Goal: Task Accomplishment & Management: Manage account settings

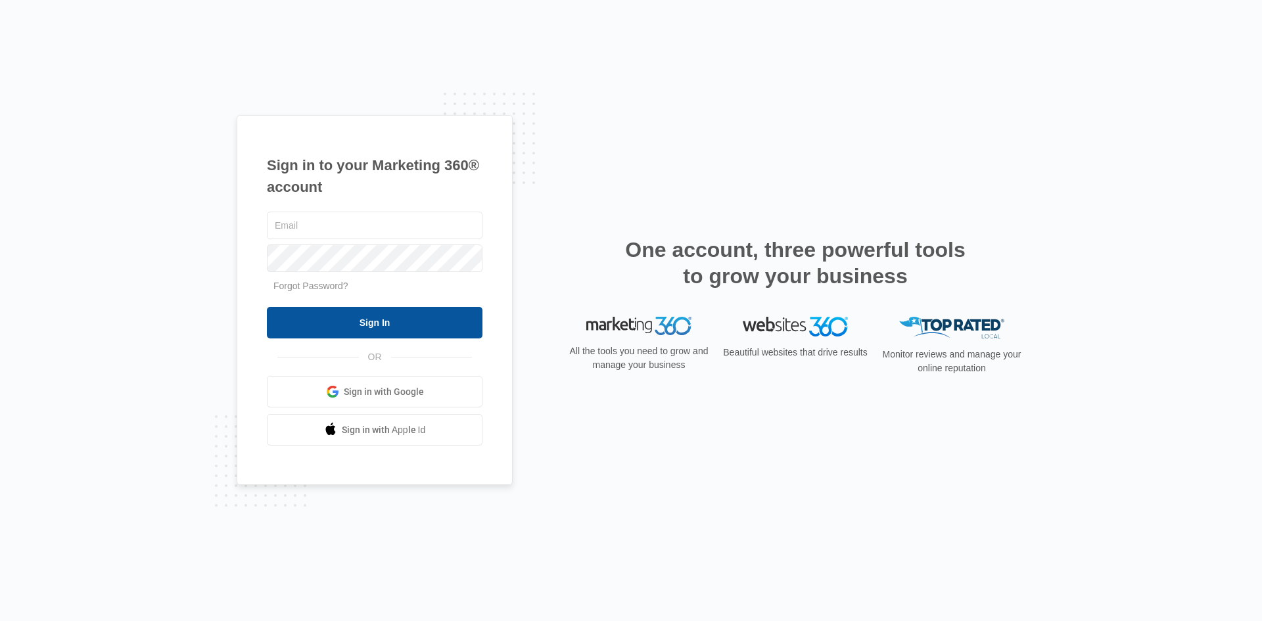
type input "[EMAIL_ADDRESS][PERSON_NAME][DOMAIN_NAME]"
click at [425, 325] on input "Sign In" at bounding box center [375, 323] width 216 height 32
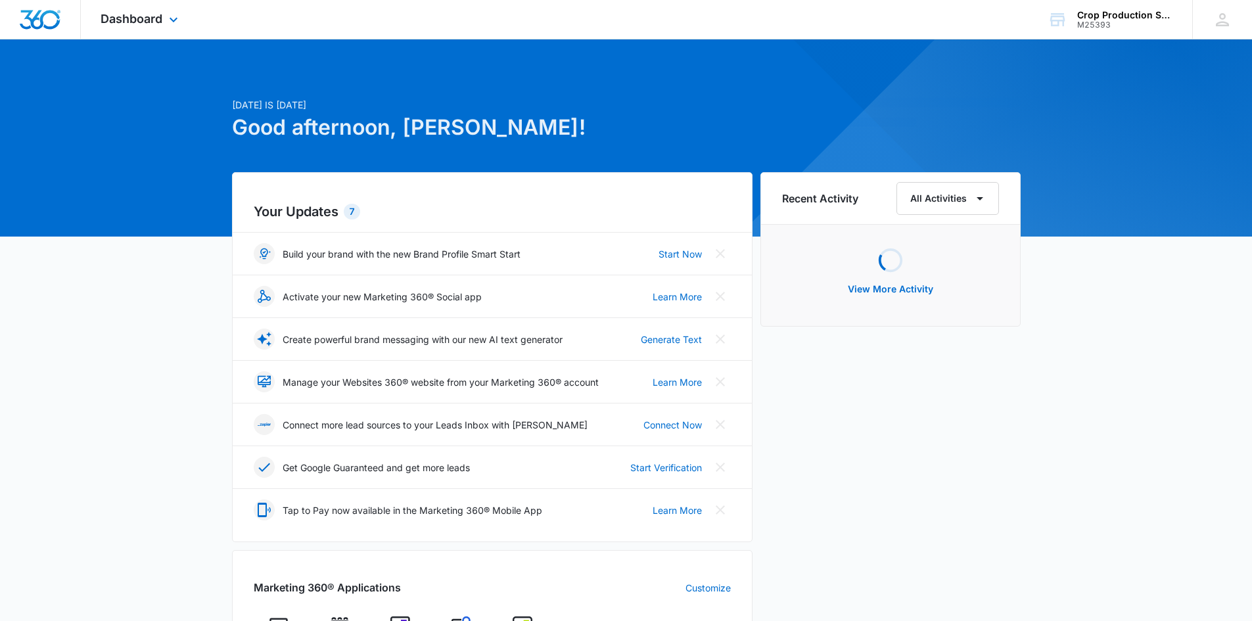
click at [132, 11] on div "Dashboard Apps Forms CRM Email Content Intelligence Files Brand Settings" at bounding box center [141, 19] width 120 height 39
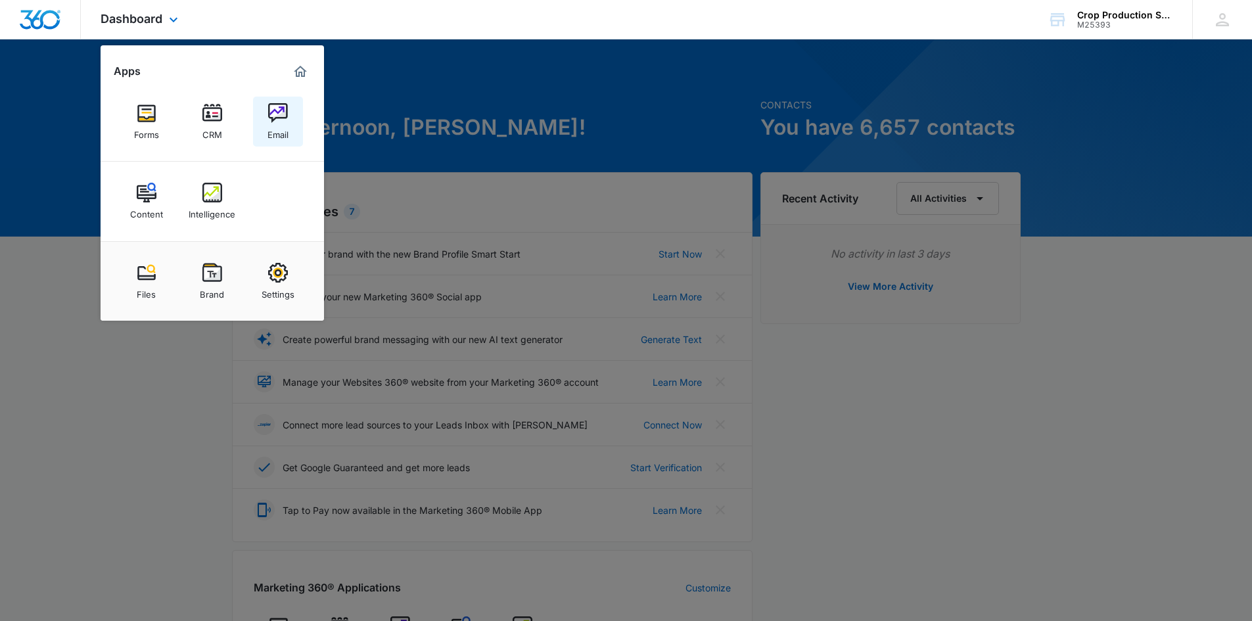
click at [299, 108] on link "Email" at bounding box center [278, 122] width 50 height 50
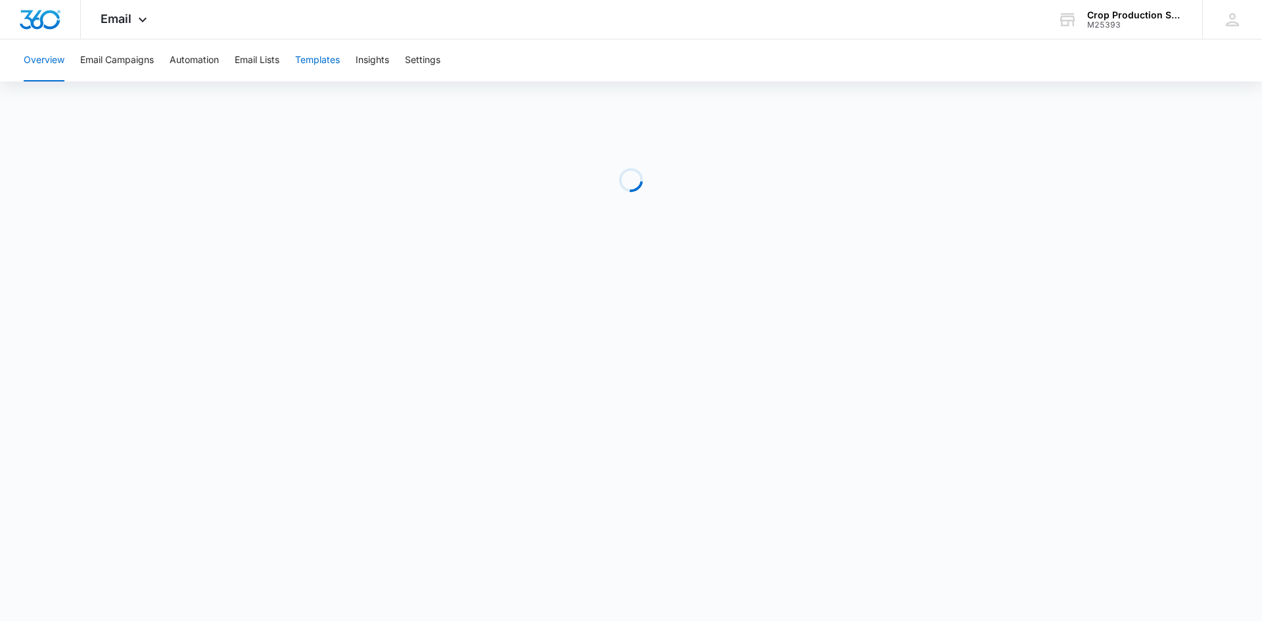
click at [333, 59] on button "Templates" at bounding box center [317, 60] width 45 height 42
